Goal: Transaction & Acquisition: Purchase product/service

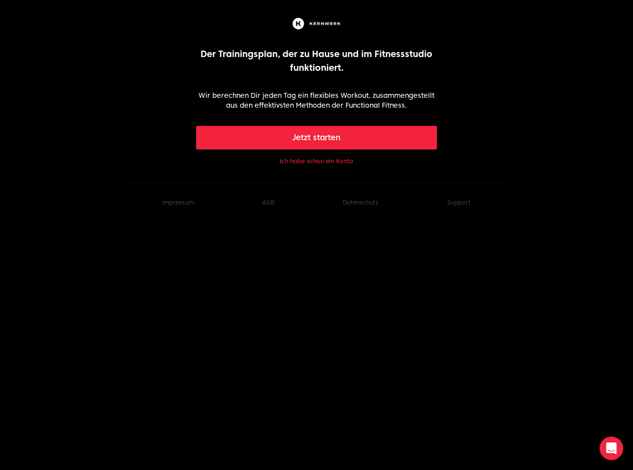
click at [312, 137] on button "Jetzt starten" at bounding box center [316, 138] width 241 height 24
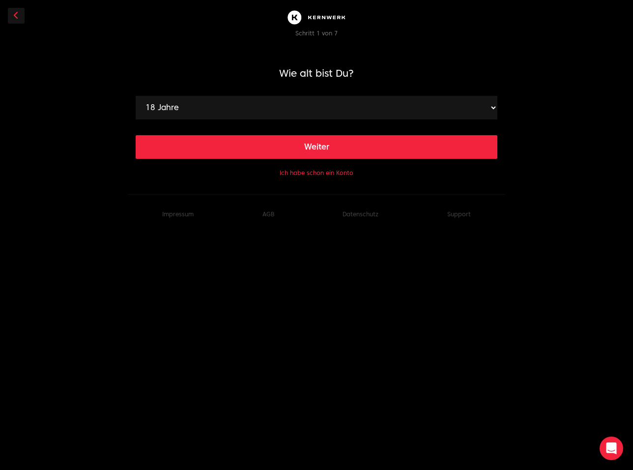
click at [305, 173] on button "Ich habe schon ein Konto" at bounding box center [317, 173] width 74 height 8
click at [324, 175] on button "Ich habe schon ein Konto" at bounding box center [317, 173] width 74 height 8
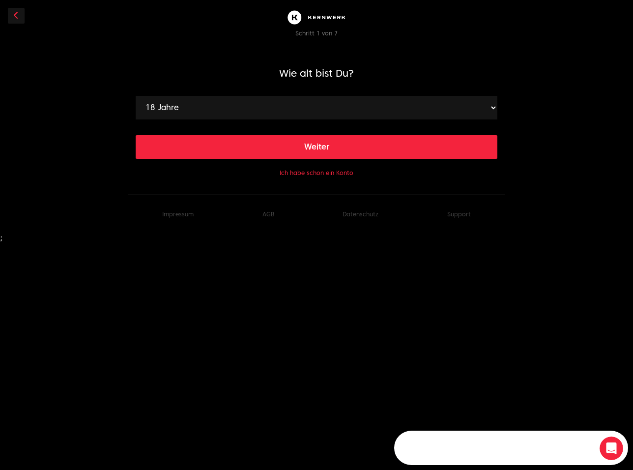
click at [18, 11] on link at bounding box center [16, 16] width 17 height 16
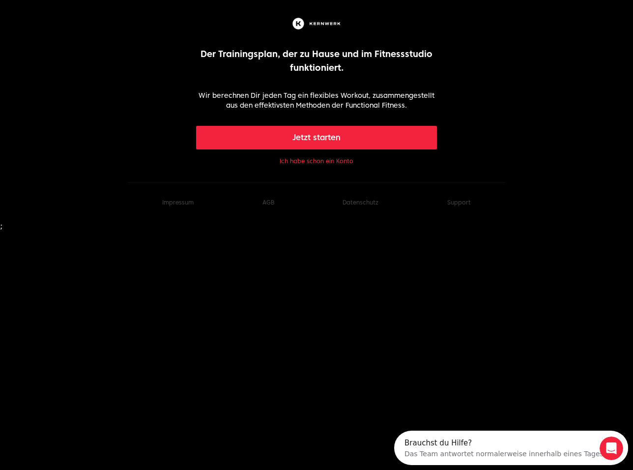
click at [300, 163] on button "Ich habe schon ein Konto" at bounding box center [317, 161] width 74 height 8
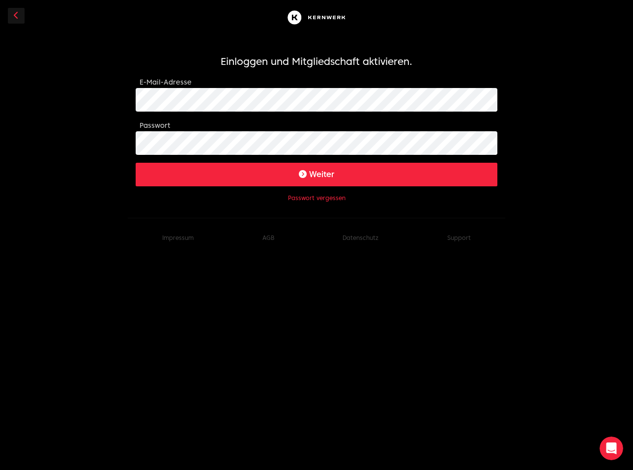
click at [295, 184] on button "Weiter" at bounding box center [317, 175] width 362 height 24
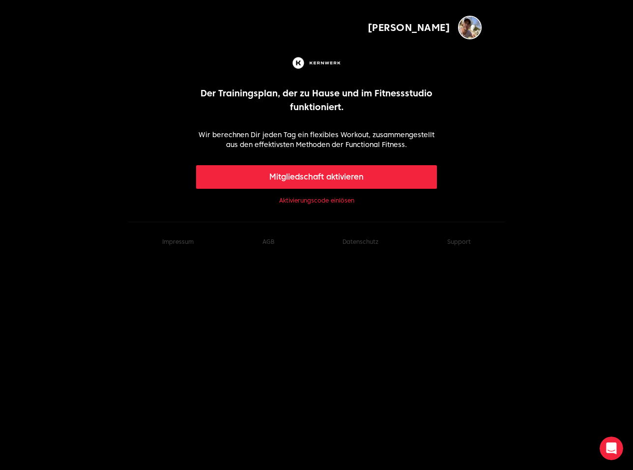
click at [337, 202] on link "Aktivierungscode einlösen" at bounding box center [316, 201] width 75 height 8
click at [315, 180] on button "Mitgliedschaft aktivieren" at bounding box center [316, 177] width 241 height 24
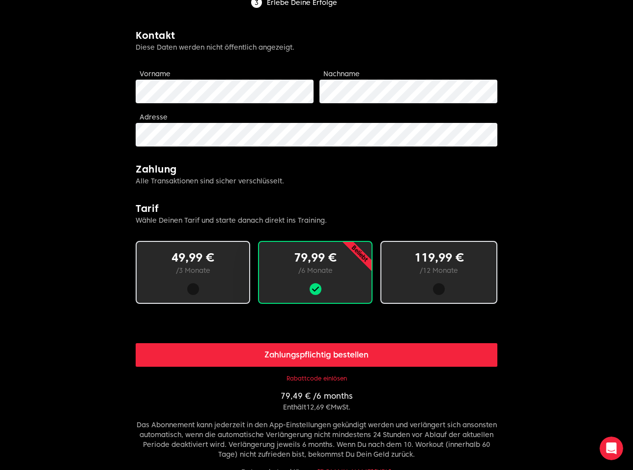
scroll to position [239, 0]
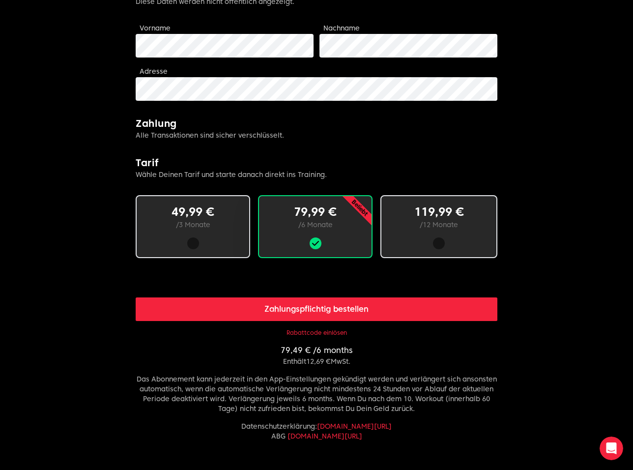
click at [440, 218] on p "119,99 €" at bounding box center [439, 212] width 84 height 16
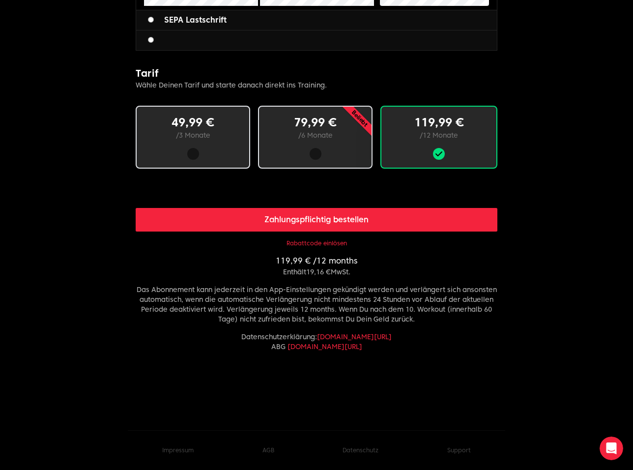
scroll to position [537, 0]
click at [338, 241] on button "Rabattcode einlösen" at bounding box center [317, 243] width 60 height 8
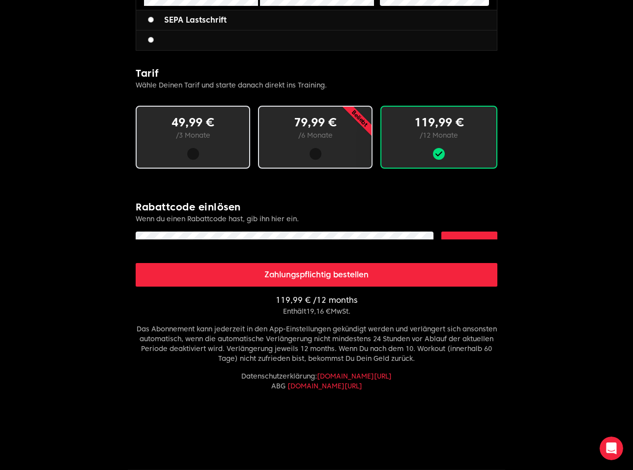
scroll to position [522, 0]
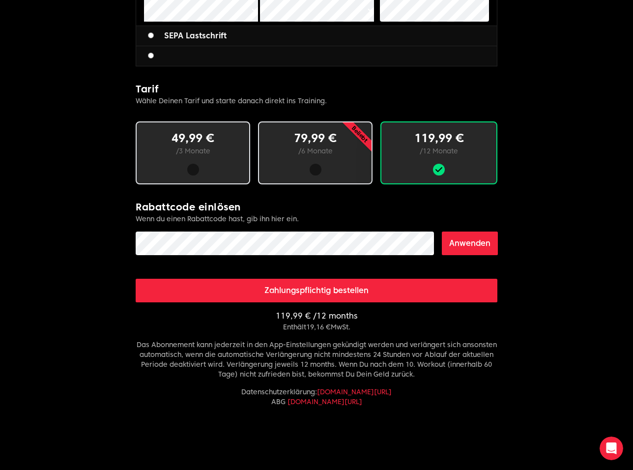
click at [465, 240] on button "Anwenden" at bounding box center [470, 244] width 56 height 24
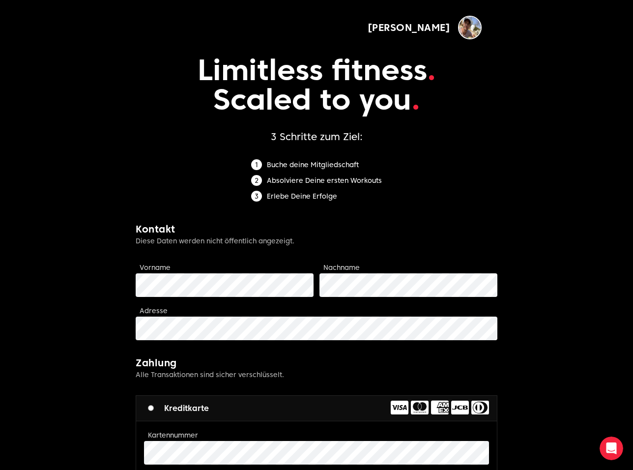
scroll to position [0, 0]
click at [477, 24] on img "button" at bounding box center [470, 28] width 24 height 24
click at [419, 48] on button "Abmelden" at bounding box center [399, 53] width 39 height 12
